Goal: Information Seeking & Learning: Learn about a topic

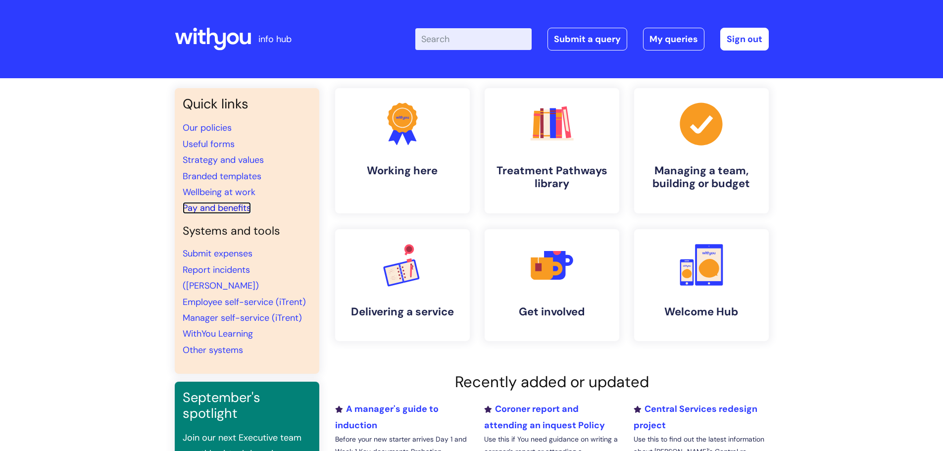
drag, startPoint x: 223, startPoint y: 208, endPoint x: 296, endPoint y: 198, distance: 74.0
click at [223, 208] on link "Pay and benefits" at bounding box center [217, 208] width 68 height 12
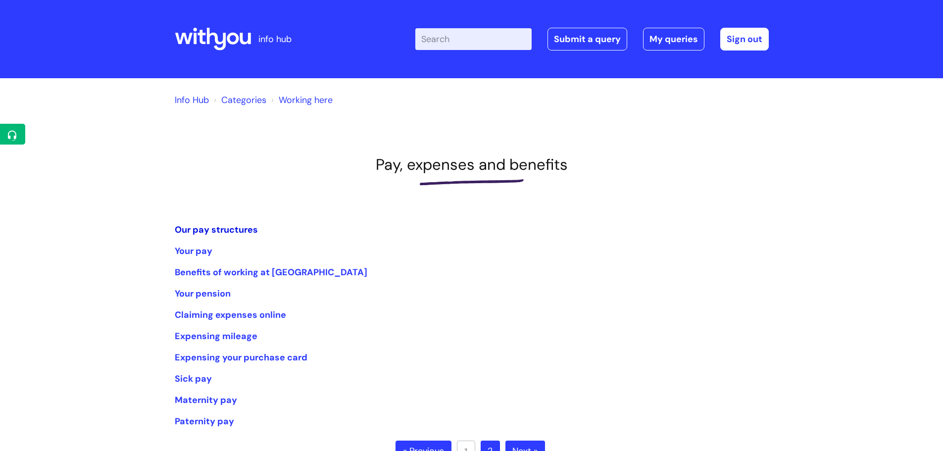
click at [221, 224] on link "Our pay structures" at bounding box center [216, 230] width 83 height 12
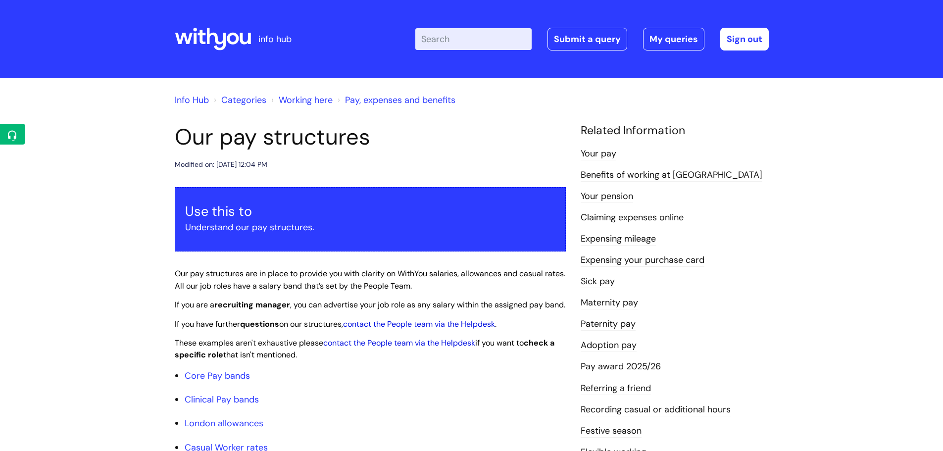
scroll to position [347, 0]
